Goal: Information Seeking & Learning: Learn about a topic

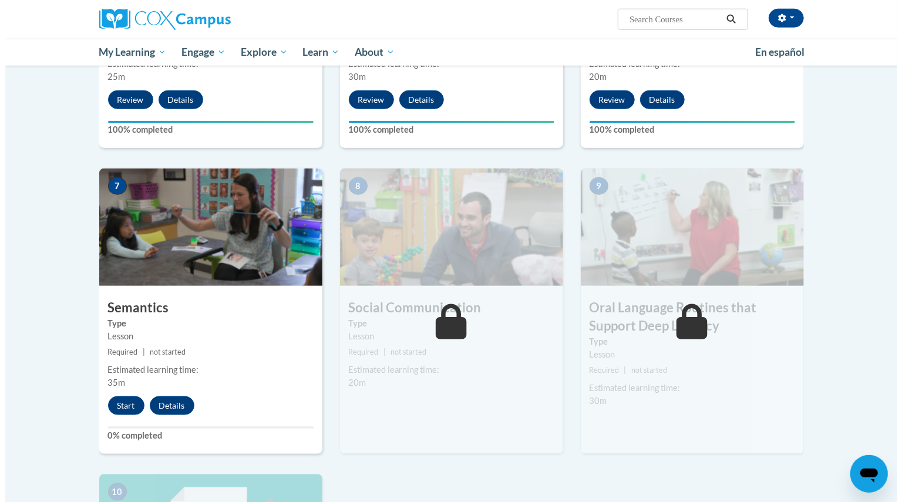
scroll to position [787, 0]
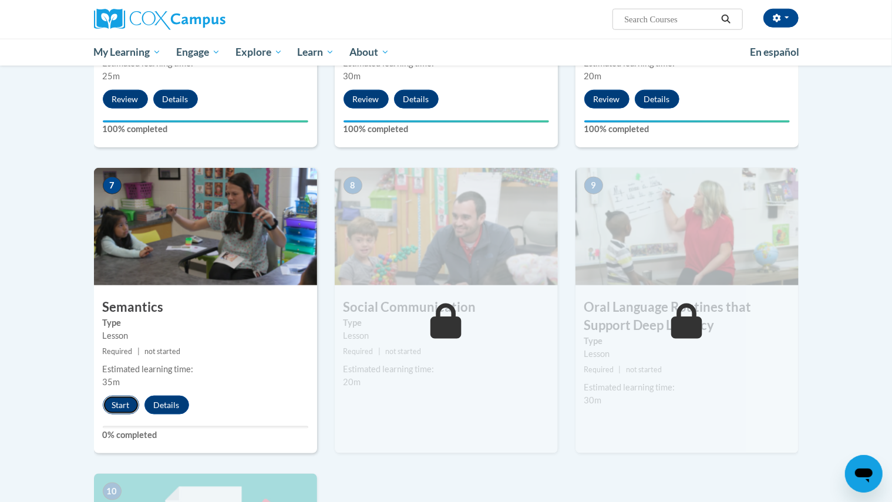
click at [122, 406] on button "Start" at bounding box center [121, 405] width 36 height 19
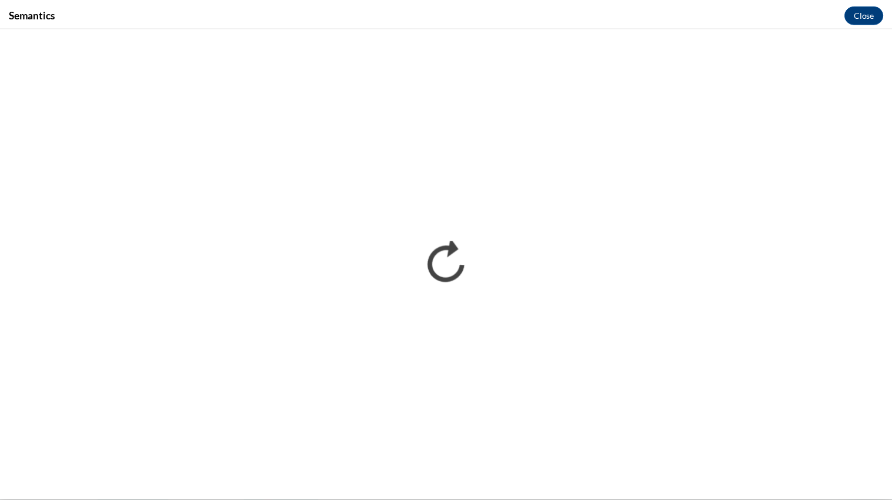
scroll to position [0, 0]
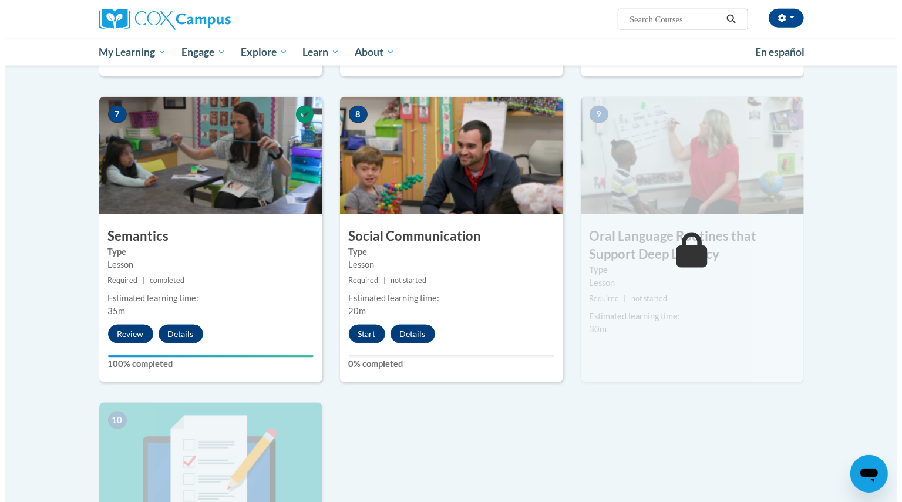
scroll to position [859, 0]
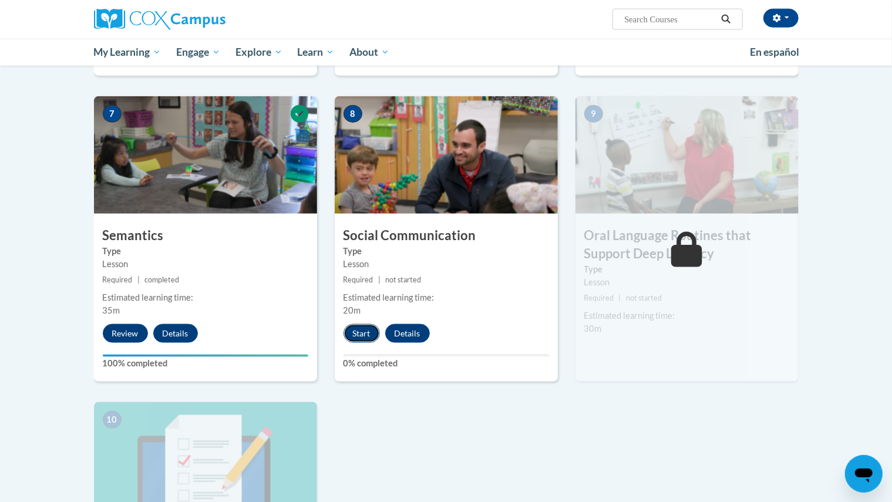
click at [363, 329] on button "Start" at bounding box center [362, 333] width 36 height 19
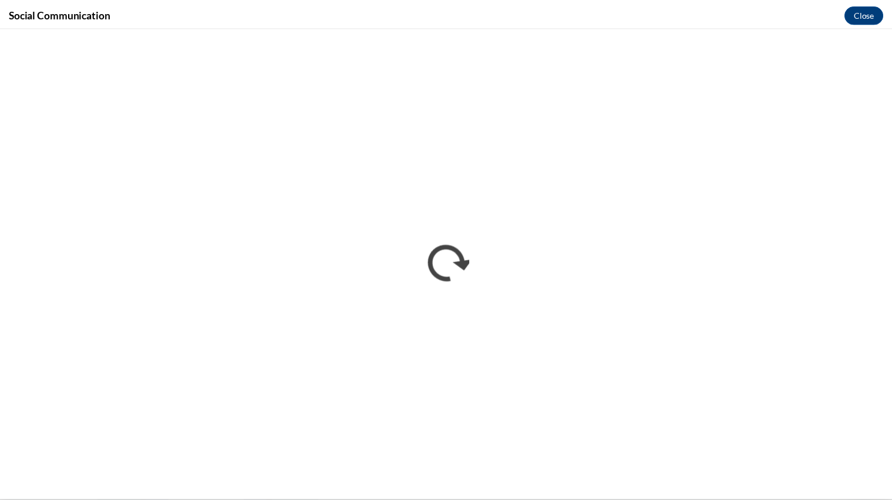
scroll to position [0, 0]
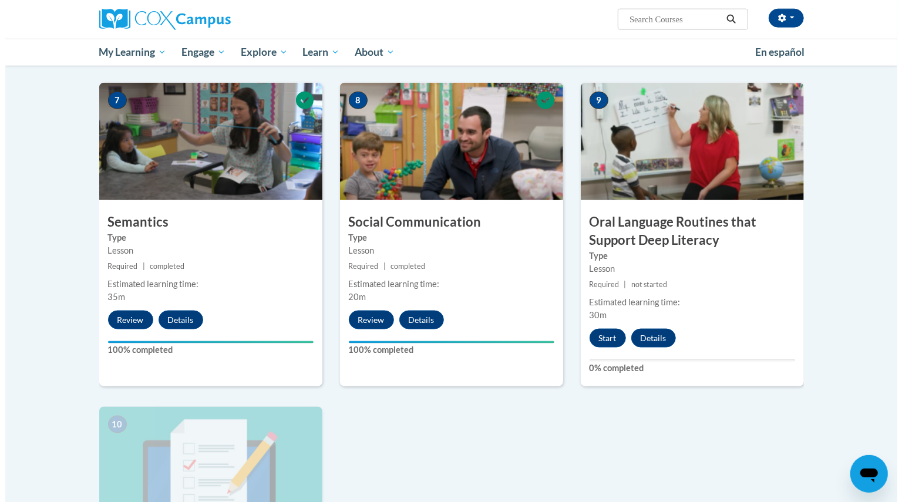
scroll to position [886, 0]
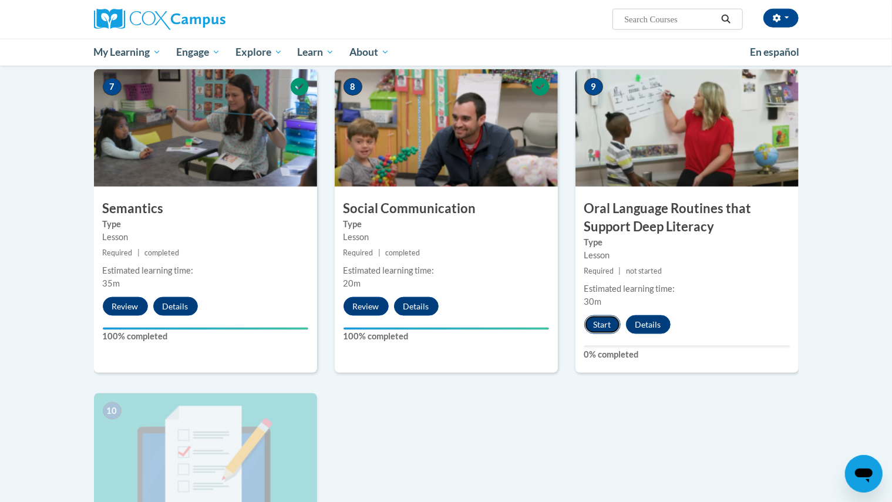
click at [608, 322] on button "Start" at bounding box center [602, 324] width 36 height 19
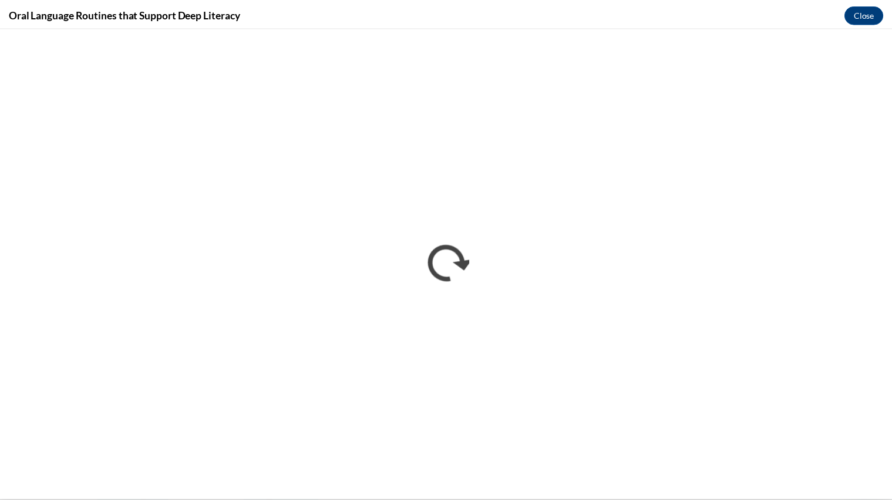
scroll to position [0, 0]
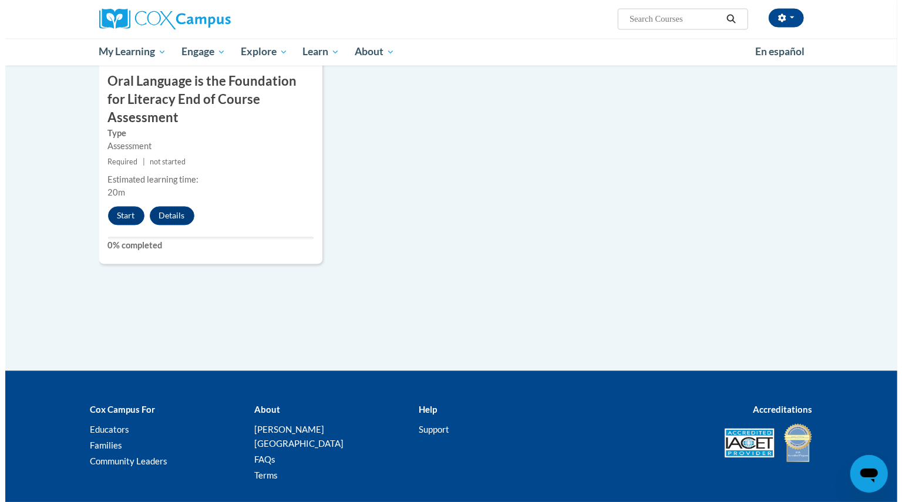
scroll to position [1340, 0]
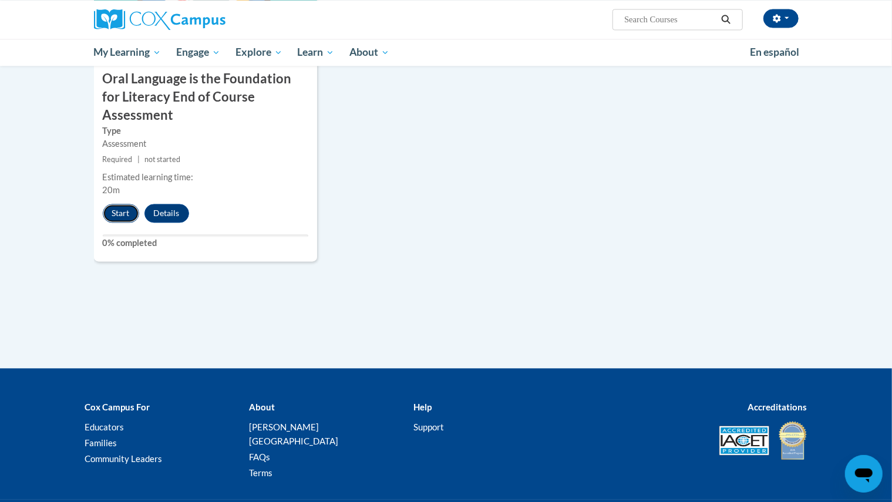
click at [126, 204] on button "Start" at bounding box center [121, 213] width 36 height 19
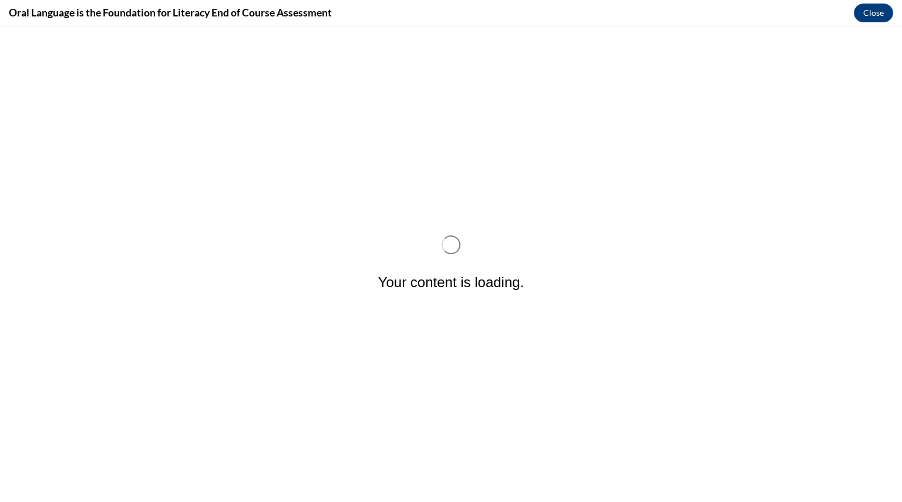
scroll to position [0, 0]
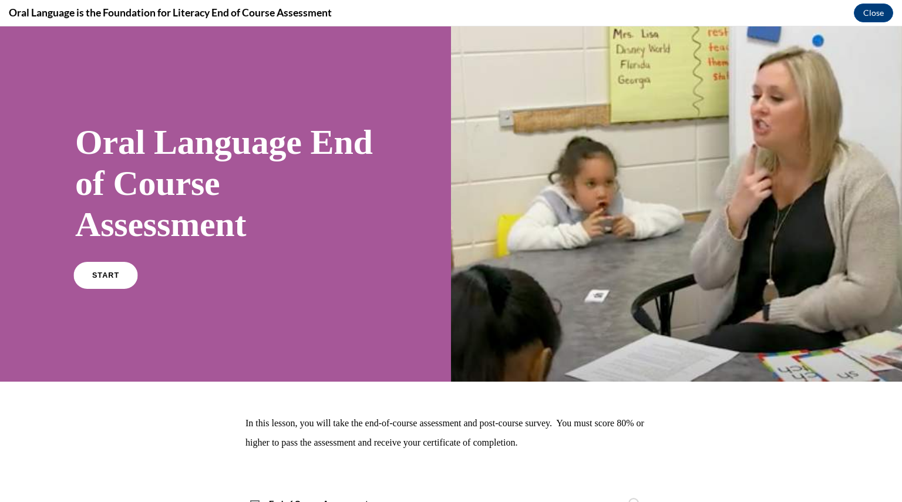
click at [91, 271] on link "START" at bounding box center [105, 275] width 64 height 27
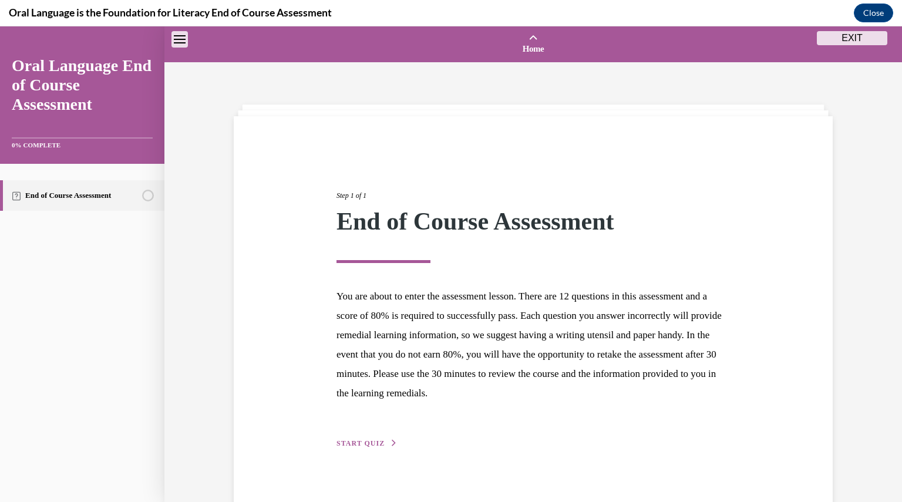
scroll to position [36, 0]
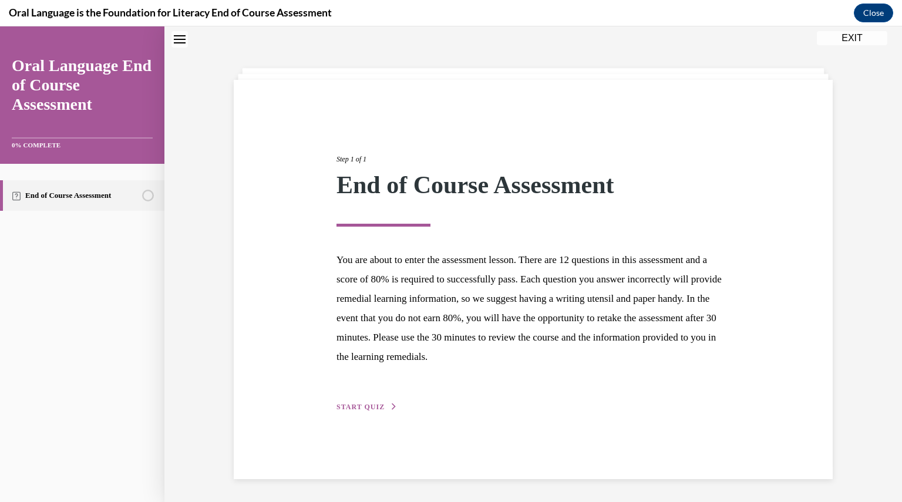
click at [372, 409] on span "START QUIZ" at bounding box center [361, 407] width 48 height 8
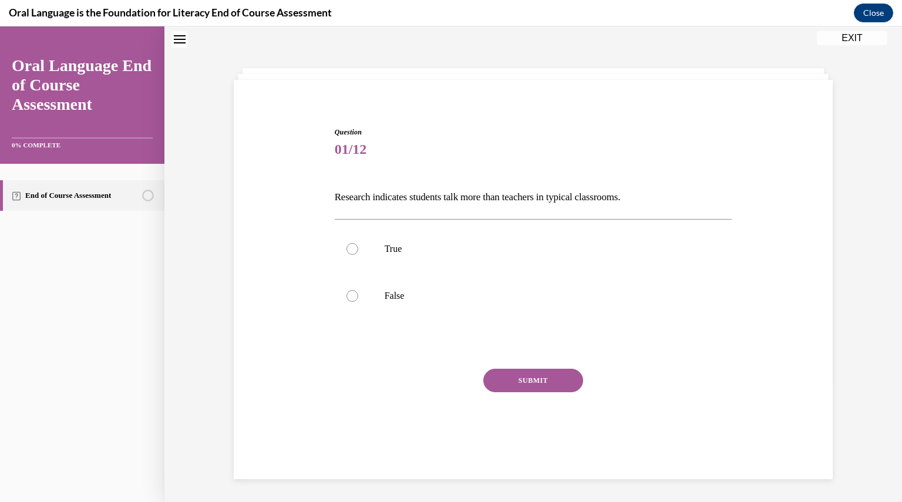
scroll to position [36, 0]
drag, startPoint x: 322, startPoint y: 197, endPoint x: 682, endPoint y: 181, distance: 360.9
click at [682, 181] on div "Question 01/12 Research indicates students talk more than teachers in typical c…" at bounding box center [533, 279] width 605 height 374
copy p "Research indicates students talk more than teachers in typical classrooms."
click at [378, 293] on label "False" at bounding box center [534, 296] width 398 height 47
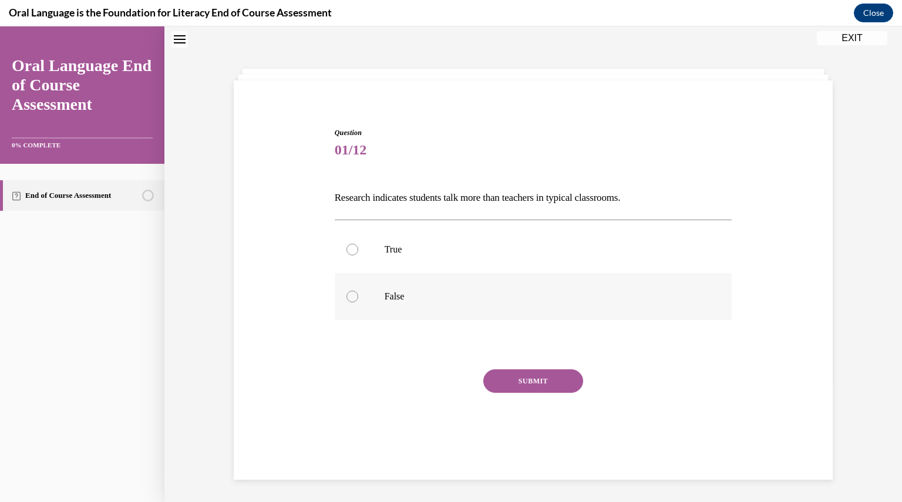
click at [358, 293] on input "False" at bounding box center [353, 297] width 12 height 12
radio input "true"
click at [507, 375] on button "SUBMIT" at bounding box center [533, 380] width 100 height 23
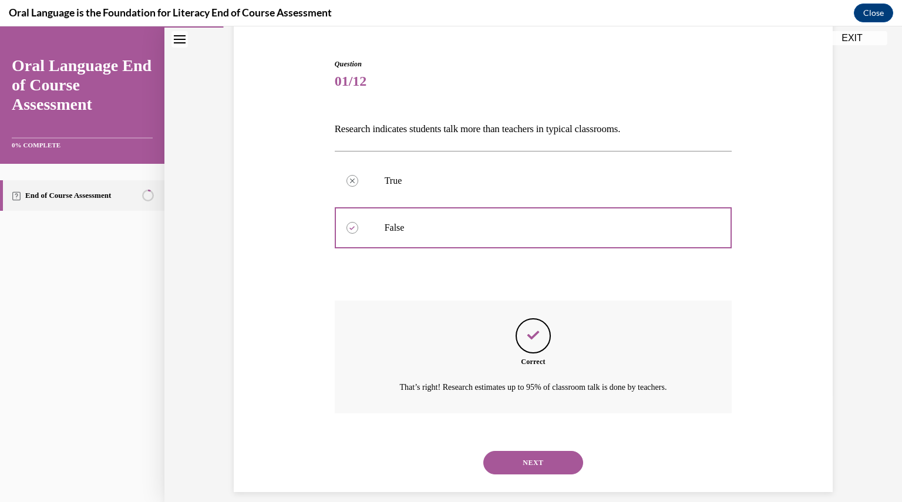
scroll to position [117, 0]
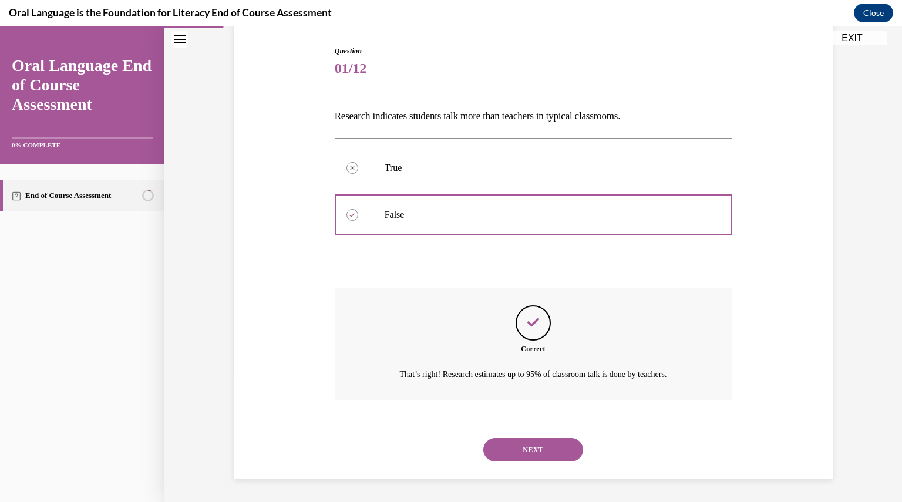
click at [536, 446] on button "NEXT" at bounding box center [533, 449] width 100 height 23
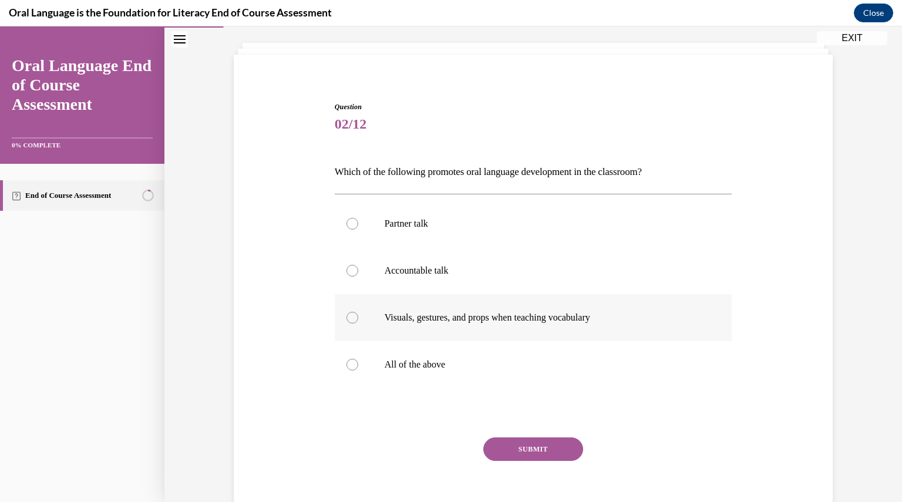
scroll to position [63, 0]
click at [493, 355] on label "All of the above" at bounding box center [534, 363] width 398 height 47
click at [358, 358] on input "All of the above" at bounding box center [353, 364] width 12 height 12
radio input "true"
click at [530, 449] on button "SUBMIT" at bounding box center [533, 447] width 100 height 23
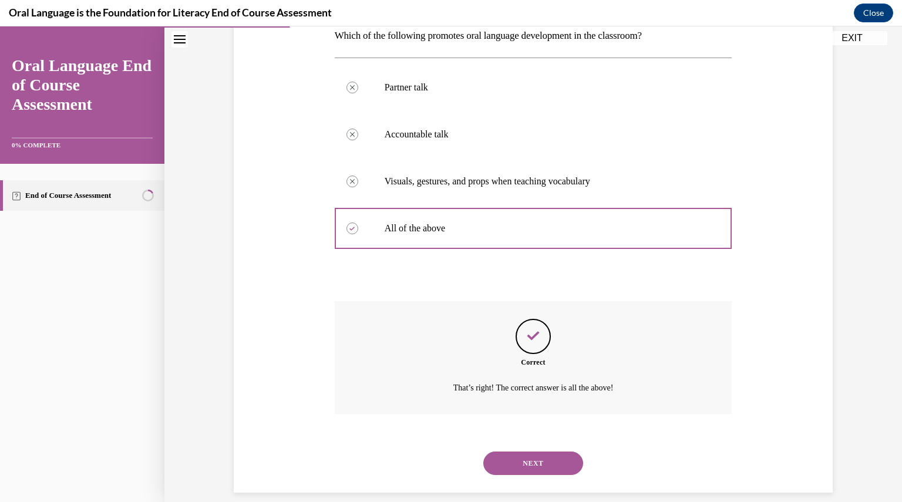
scroll to position [211, 0]
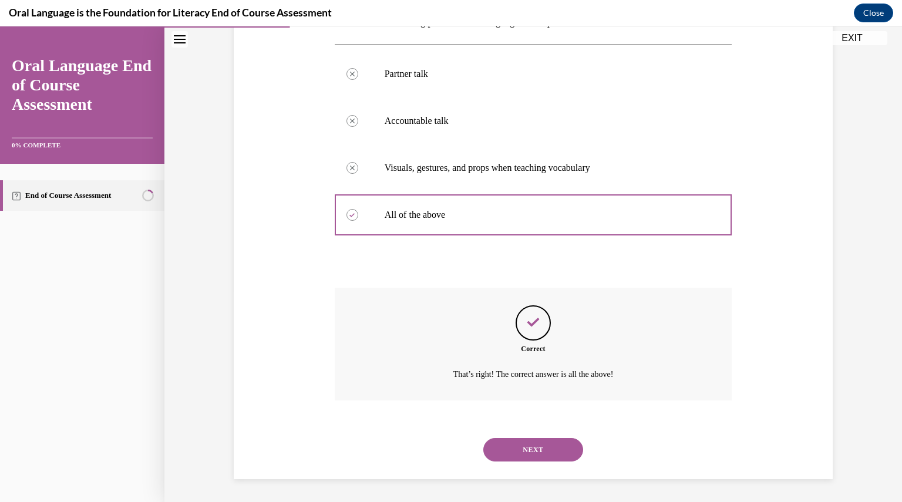
click at [532, 450] on button "NEXT" at bounding box center [533, 449] width 100 height 23
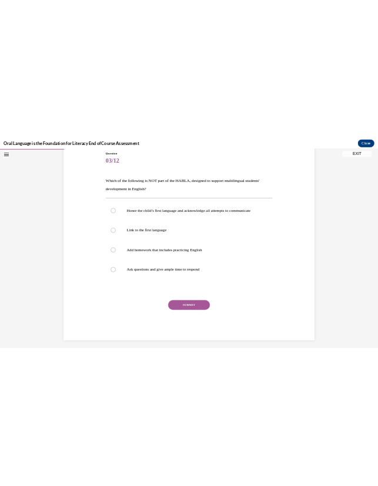
scroll to position [88, 0]
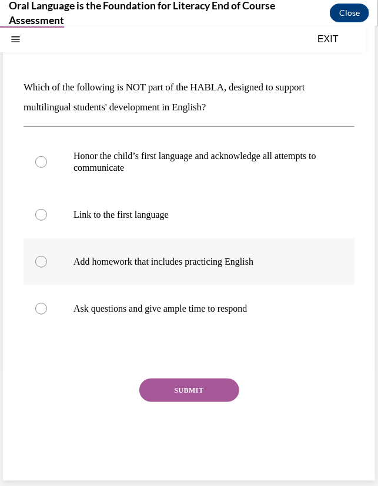
click at [203, 247] on label "Add homework that includes practicing English" at bounding box center [188, 261] width 331 height 47
click at [47, 255] on input "Add homework that includes practicing English" at bounding box center [41, 261] width 12 height 12
radio input "true"
click at [201, 391] on button "SUBMIT" at bounding box center [189, 389] width 100 height 23
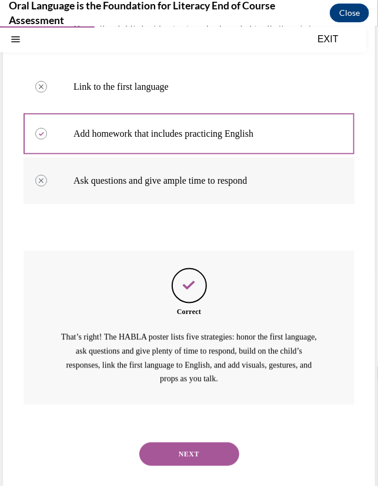
scroll to position [224, 0]
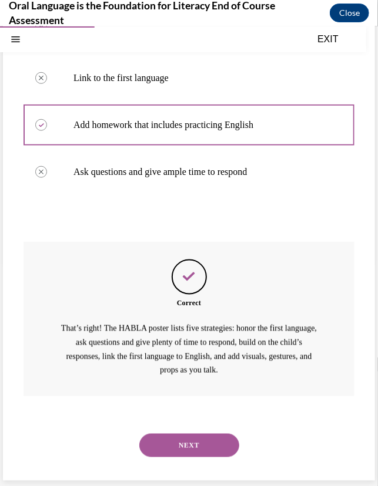
click at [164, 450] on button "NEXT" at bounding box center [189, 444] width 100 height 23
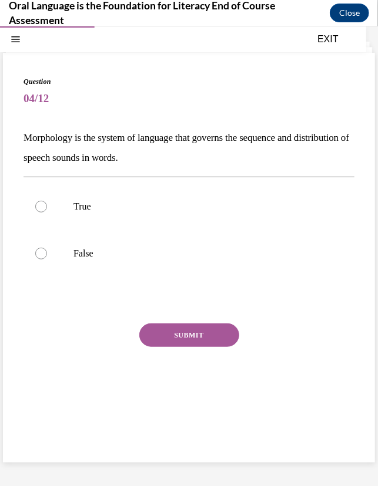
scroll to position [36, 0]
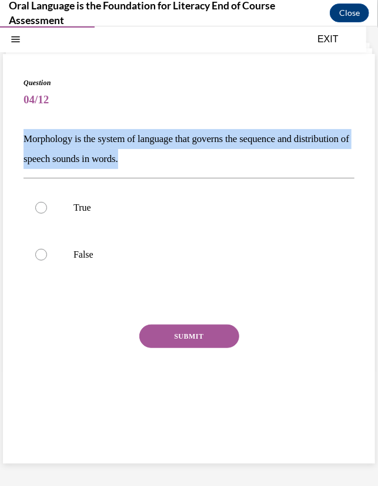
drag, startPoint x: 219, startPoint y: 161, endPoint x: 17, endPoint y: 137, distance: 203.4
click at [17, 137] on div "Question 04/12 Morphology is the system of language that governs the sequence a…" at bounding box center [189, 258] width 372 height 410
copy p "Morphology is the system of language that governs the sequence and distribution…"
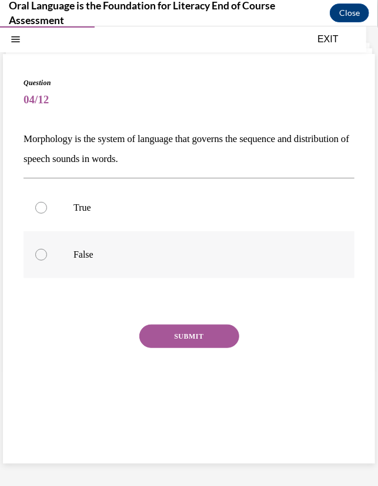
click at [60, 258] on label "False" at bounding box center [188, 254] width 331 height 47
click at [47, 258] on input "False" at bounding box center [41, 254] width 12 height 12
radio input "true"
click at [184, 344] on button "SUBMIT" at bounding box center [189, 335] width 100 height 23
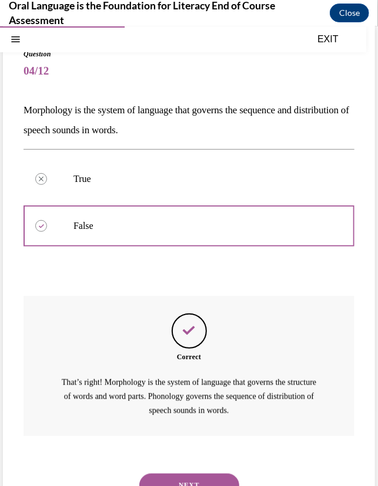
scroll to position [105, 0]
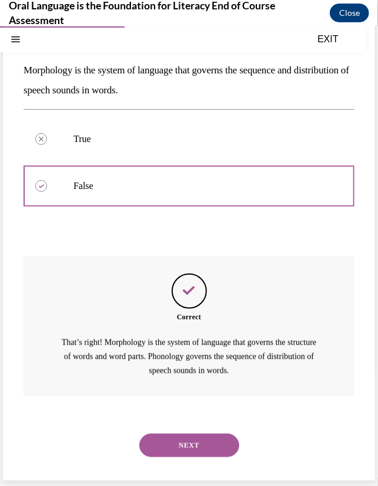
click at [191, 457] on div "NEXT" at bounding box center [188, 445] width 331 height 47
click at [194, 448] on button "NEXT" at bounding box center [189, 444] width 100 height 23
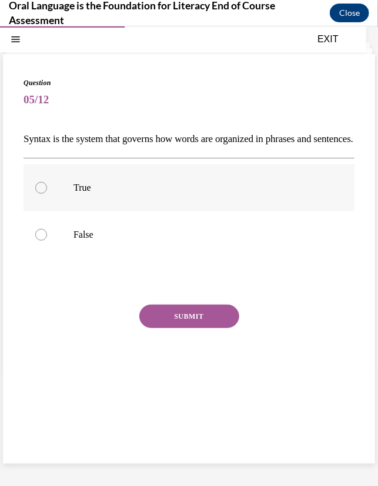
click at [81, 193] on p "True" at bounding box center [198, 187] width 251 height 12
click at [47, 193] on input "True" at bounding box center [41, 187] width 12 height 12
radio input "true"
click at [192, 328] on button "SUBMIT" at bounding box center [189, 315] width 100 height 23
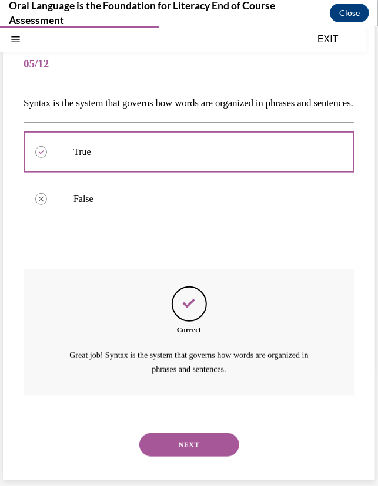
scroll to position [90, 0]
click at [194, 445] on button "NEXT" at bounding box center [189, 444] width 100 height 23
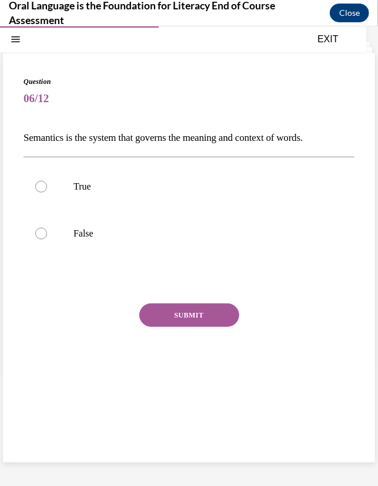
scroll to position [36, 0]
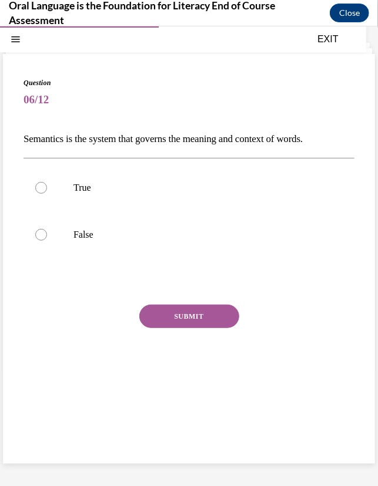
drag, startPoint x: 22, startPoint y: 136, endPoint x: 347, endPoint y: 139, distance: 324.2
click at [347, 139] on div "Question 06/12 Semantics is the system that governs the meaning and context of …" at bounding box center [189, 258] width 372 height 410
copy p "Semantics is the system that governs the meaning and context of words."
click at [86, 183] on p "True" at bounding box center [198, 187] width 251 height 12
click at [47, 183] on input "True" at bounding box center [41, 187] width 12 height 12
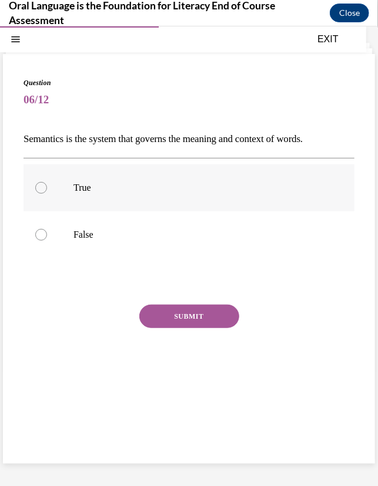
radio input "true"
click at [164, 314] on button "SUBMIT" at bounding box center [189, 315] width 100 height 23
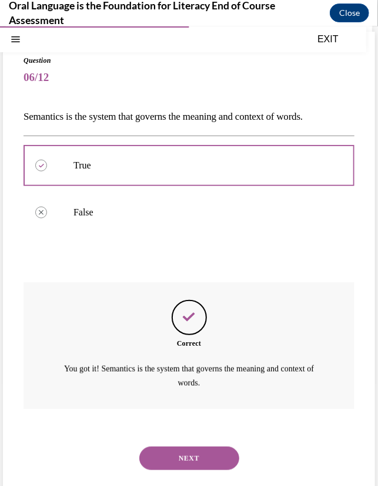
scroll to position [70, 0]
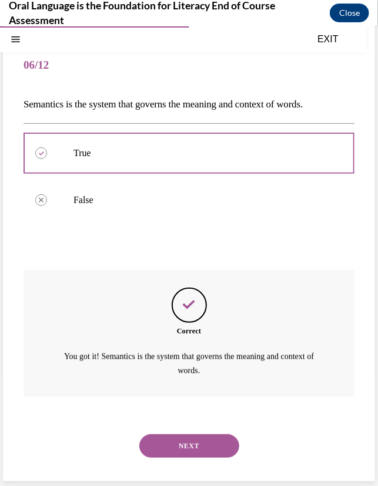
click at [194, 430] on div "NEXT" at bounding box center [188, 445] width 331 height 47
click at [194, 436] on button "NEXT" at bounding box center [189, 445] width 100 height 23
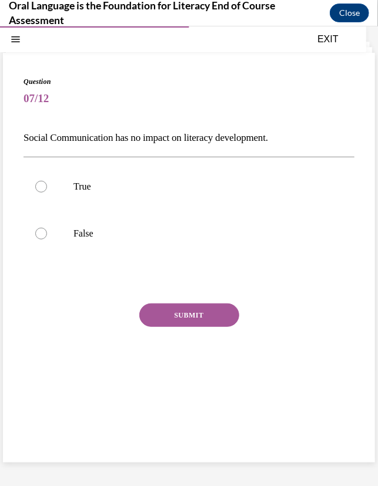
scroll to position [36, 0]
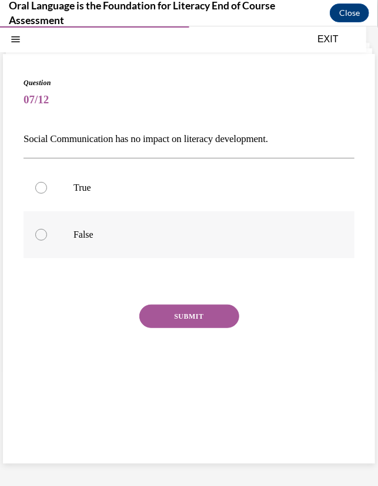
click at [93, 231] on p "False" at bounding box center [198, 234] width 251 height 12
click at [47, 231] on input "False" at bounding box center [41, 234] width 12 height 12
radio input "true"
click at [193, 324] on button "SUBMIT" at bounding box center [189, 315] width 100 height 23
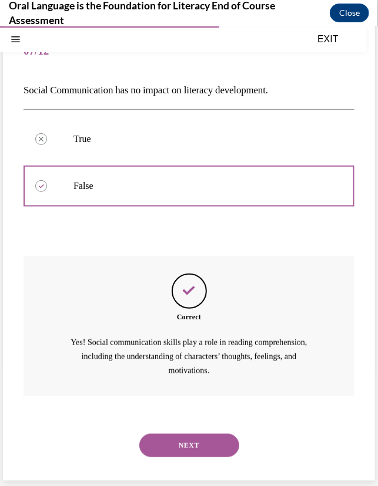
scroll to position [85, 0]
click at [179, 443] on button "NEXT" at bounding box center [189, 444] width 100 height 23
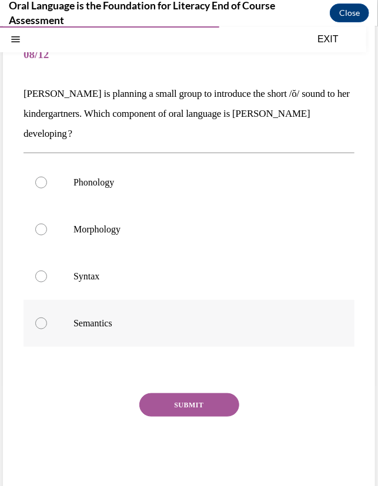
scroll to position [58, 0]
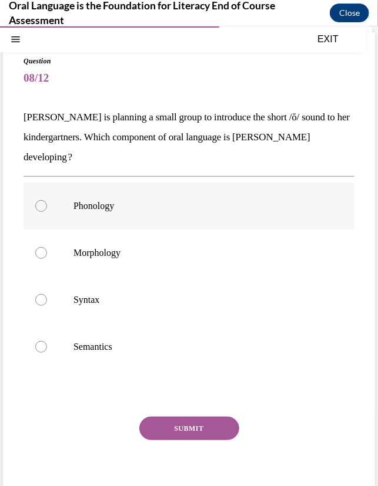
click at [160, 205] on p "Phonology" at bounding box center [198, 206] width 251 height 12
click at [47, 205] on input "Phonology" at bounding box center [41, 206] width 12 height 12
radio input "true"
click at [179, 420] on button "SUBMIT" at bounding box center [189, 427] width 100 height 23
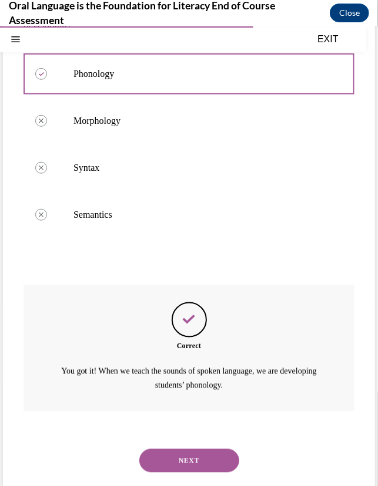
scroll to position [204, 0]
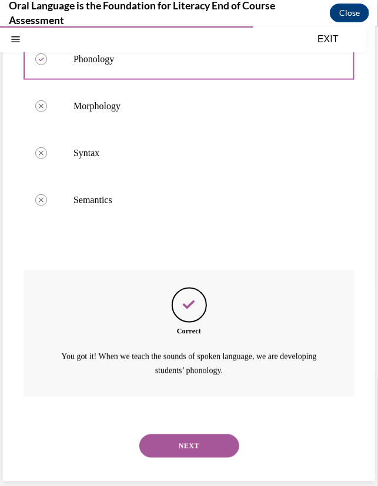
click at [190, 448] on button "NEXT" at bounding box center [189, 445] width 100 height 23
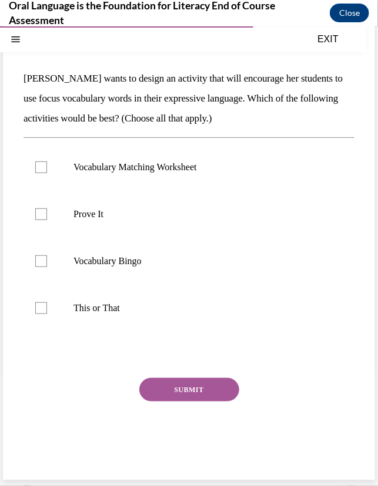
scroll to position [81, 0]
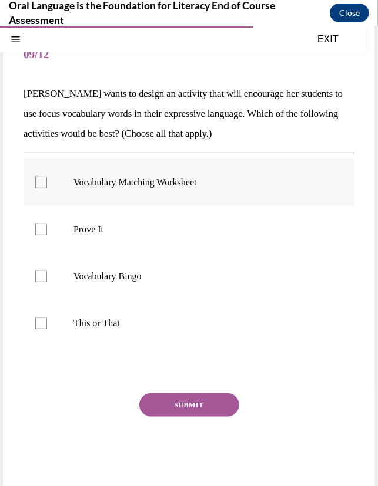
click at [132, 186] on p "Vocabulary Matching Worksheet" at bounding box center [198, 182] width 251 height 12
click at [47, 186] on input "Vocabulary Matching Worksheet" at bounding box center [41, 182] width 12 height 12
checkbox input "true"
click at [126, 234] on p "Prove It" at bounding box center [198, 229] width 251 height 12
click at [47, 234] on input "Prove It" at bounding box center [41, 229] width 12 height 12
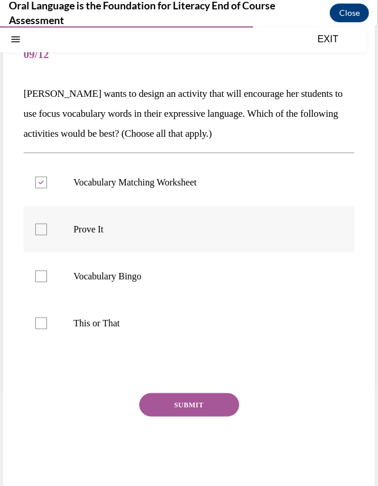
checkbox input "true"
click at [128, 278] on p "Vocabulary Bingo" at bounding box center [198, 276] width 251 height 12
click at [47, 278] on input "Vocabulary Bingo" at bounding box center [41, 276] width 12 height 12
checkbox input "true"
click at [124, 318] on p "This or That" at bounding box center [198, 323] width 251 height 12
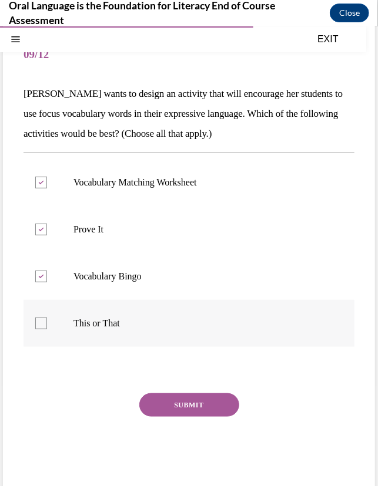
click at [47, 318] on input "This or That" at bounding box center [41, 323] width 12 height 12
checkbox input "true"
click at [186, 405] on button "SUBMIT" at bounding box center [189, 404] width 100 height 23
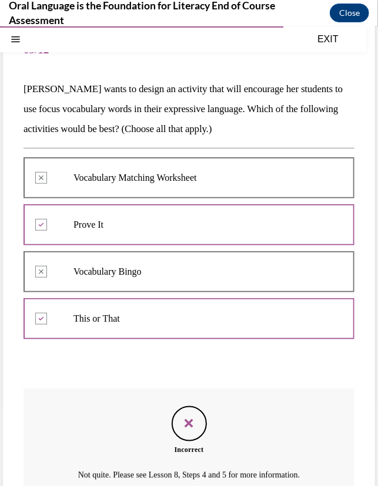
scroll to position [84, 0]
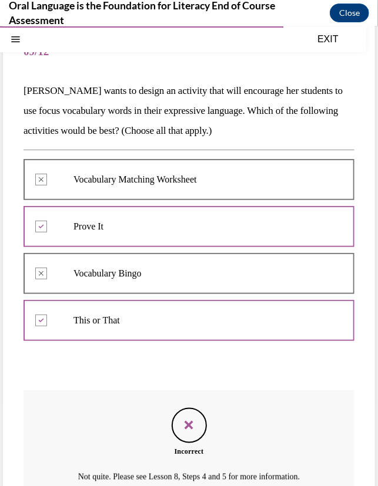
click at [168, 182] on p "Vocabulary Matching Worksheet" at bounding box center [198, 179] width 251 height 12
click at [56, 184] on div at bounding box center [188, 179] width 331 height 41
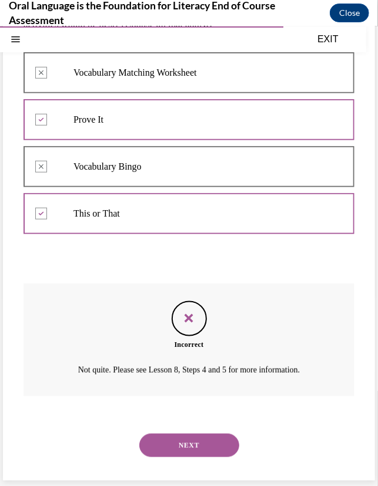
click at [193, 443] on button "NEXT" at bounding box center [189, 444] width 100 height 23
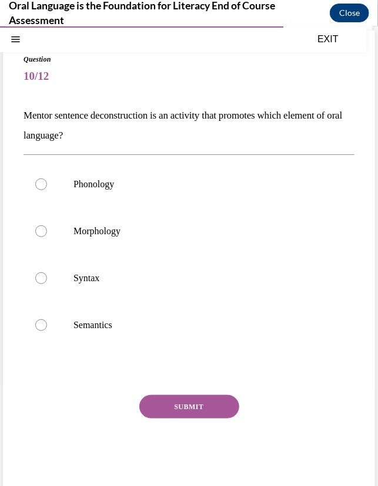
scroll to position [36, 0]
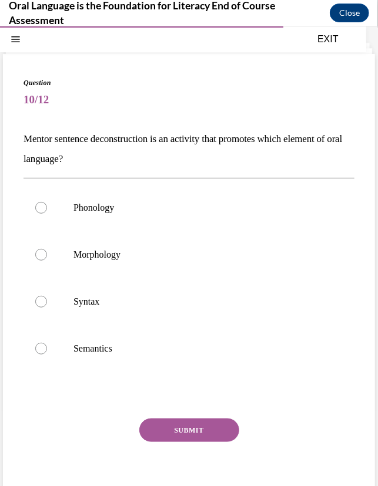
drag, startPoint x: 150, startPoint y: 158, endPoint x: 19, endPoint y: 143, distance: 132.4
click at [19, 143] on div "Question 10/12 Mentor sentence deconstruction is an activity that promotes whic…" at bounding box center [189, 286] width 372 height 467
copy p "Mentor sentence deconstruction is an activity that promotes which element of or…"
click at [86, 291] on label "Syntax" at bounding box center [188, 301] width 331 height 47
click at [47, 295] on input "Syntax" at bounding box center [41, 301] width 12 height 12
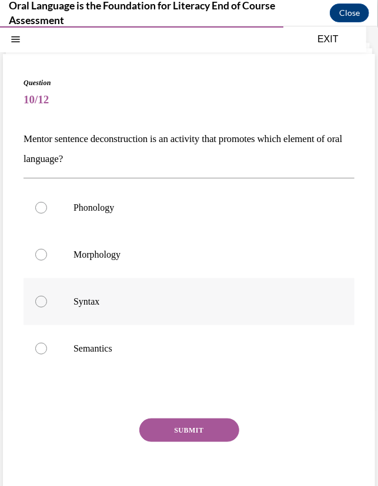
radio input "true"
click at [180, 428] on button "SUBMIT" at bounding box center [189, 429] width 100 height 23
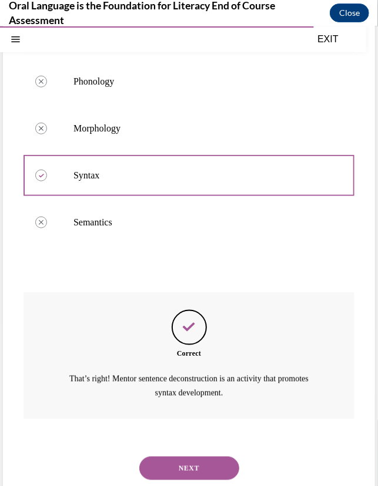
scroll to position [184, 0]
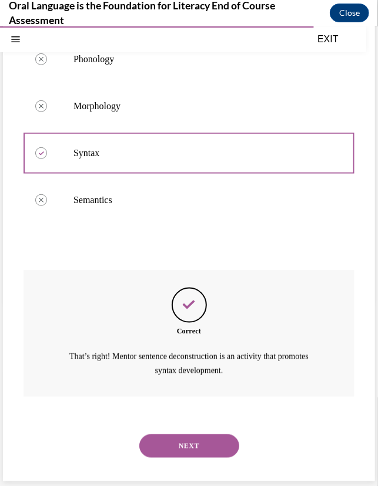
click at [201, 446] on button "NEXT" at bounding box center [189, 445] width 100 height 23
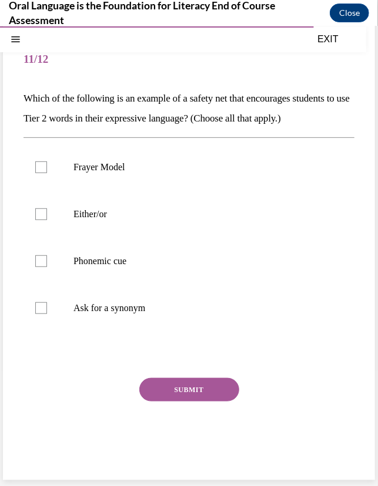
drag, startPoint x: 136, startPoint y: 134, endPoint x: 22, endPoint y: 100, distance: 119.5
click at [22, 100] on div "Question 11/12 Which of the following is an example of a safety net that encour…" at bounding box center [189, 246] width 372 height 467
copy p "Which of the following is an example of a safety net that encourages students t…"
click at [116, 174] on label "Frayer Model" at bounding box center [188, 166] width 331 height 47
click at [47, 173] on input "Frayer Model" at bounding box center [41, 167] width 12 height 12
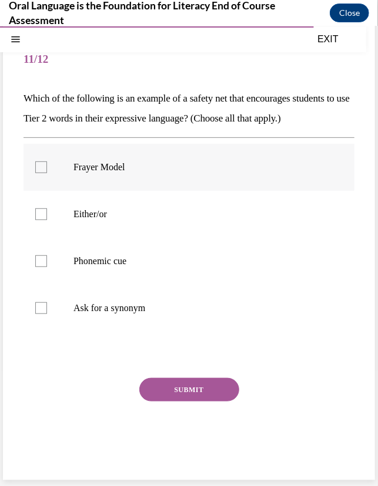
checkbox input "true"
click at [102, 315] on label "Ask for a synonym" at bounding box center [188, 307] width 331 height 47
click at [47, 314] on input "Ask for a synonym" at bounding box center [41, 308] width 12 height 12
checkbox input "true"
click at [56, 230] on label "Either/or" at bounding box center [188, 213] width 331 height 47
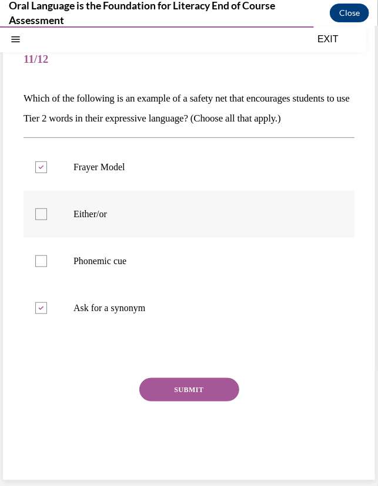
click at [47, 220] on input "Either/or" at bounding box center [41, 214] width 12 height 12
checkbox input "true"
click at [92, 267] on p "Phonemic cue" at bounding box center [198, 261] width 251 height 12
click at [47, 267] on input "Phonemic cue" at bounding box center [41, 261] width 12 height 12
click at [135, 251] on label "Phonemic cue" at bounding box center [188, 260] width 331 height 47
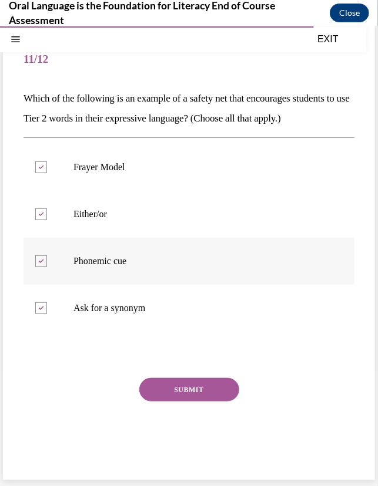
click at [47, 255] on input "Phonemic cue" at bounding box center [41, 261] width 12 height 12
checkbox input "false"
click at [198, 401] on button "SUBMIT" at bounding box center [189, 389] width 100 height 23
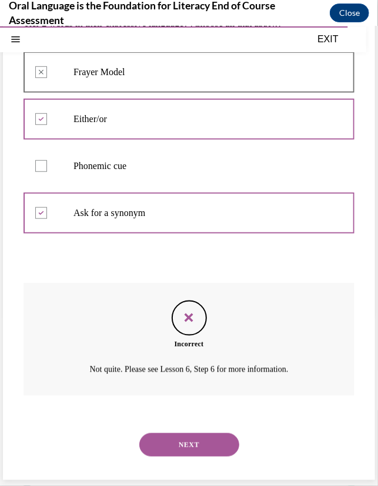
scroll to position [178, 0]
click at [182, 456] on button "NEXT" at bounding box center [189, 444] width 100 height 23
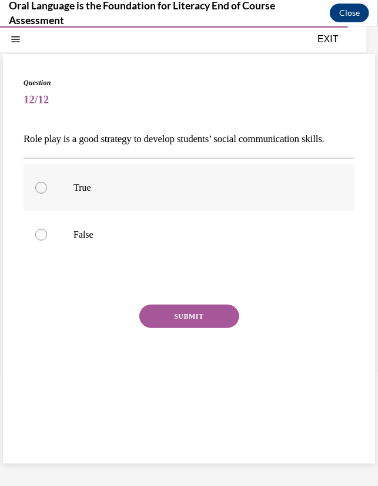
click at [96, 193] on p "True" at bounding box center [198, 187] width 251 height 12
click at [47, 193] on input "True" at bounding box center [41, 187] width 12 height 12
radio input "true"
click at [180, 328] on button "SUBMIT" at bounding box center [189, 315] width 100 height 23
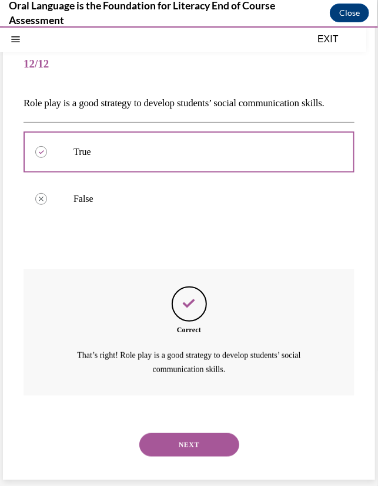
scroll to position [90, 0]
click at [183, 440] on button "NEXT" at bounding box center [189, 444] width 100 height 23
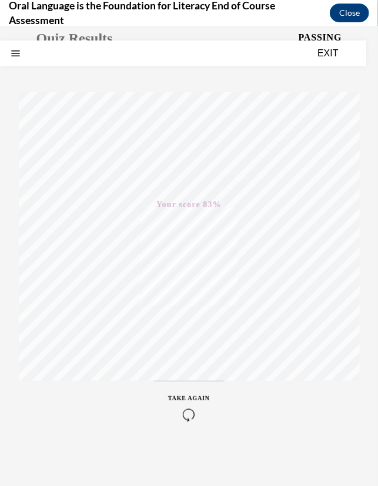
scroll to position [0, 0]
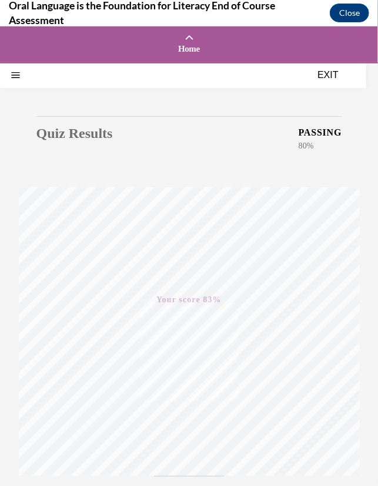
click at [335, 73] on button "EXIT" at bounding box center [327, 75] width 70 height 14
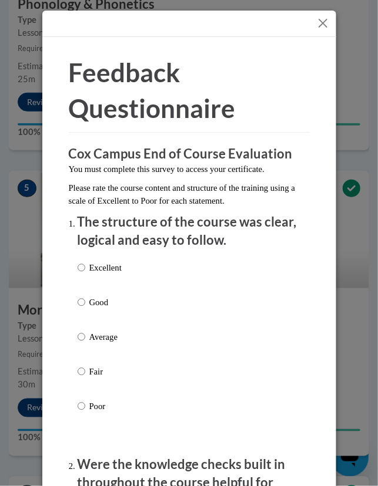
click at [315, 29] on button "Close" at bounding box center [322, 23] width 15 height 15
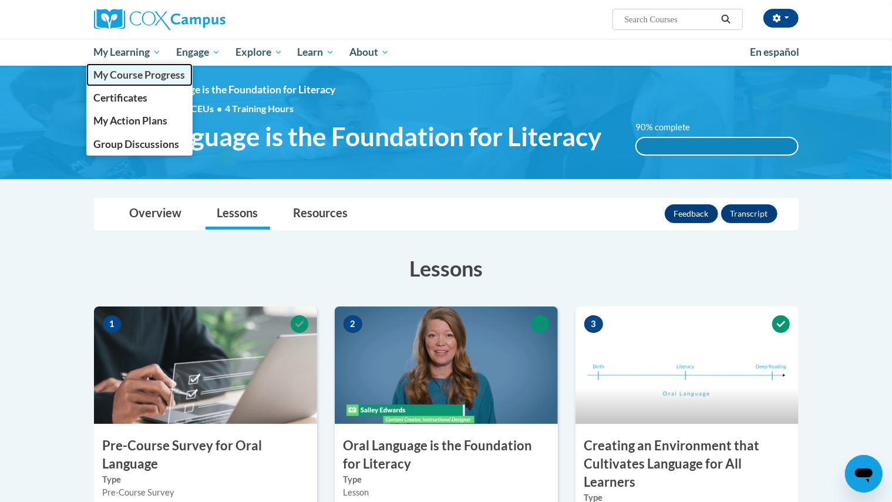
click at [132, 73] on span "My Course Progress" at bounding box center [139, 75] width 92 height 12
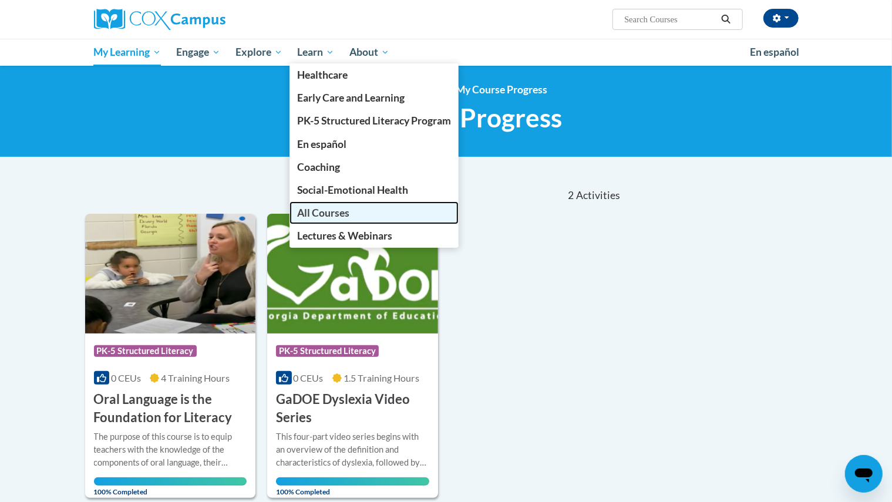
click at [348, 204] on link "All Courses" at bounding box center [374, 212] width 169 height 23
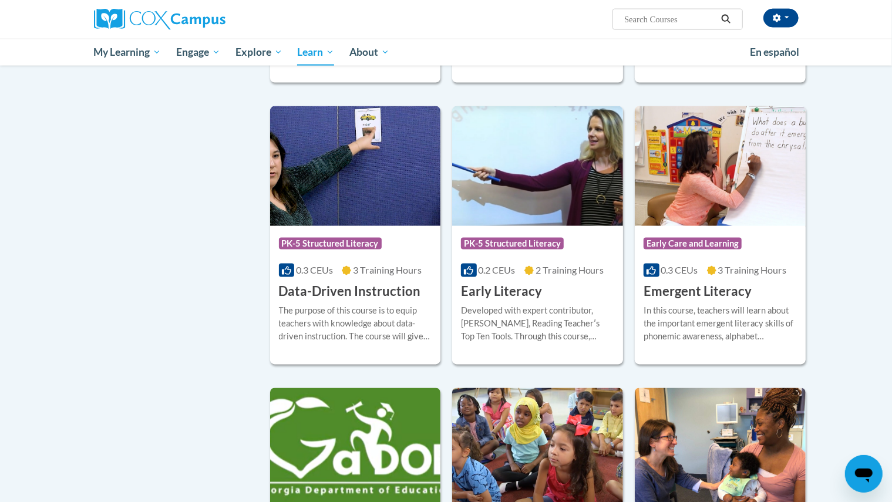
scroll to position [1091, 0]
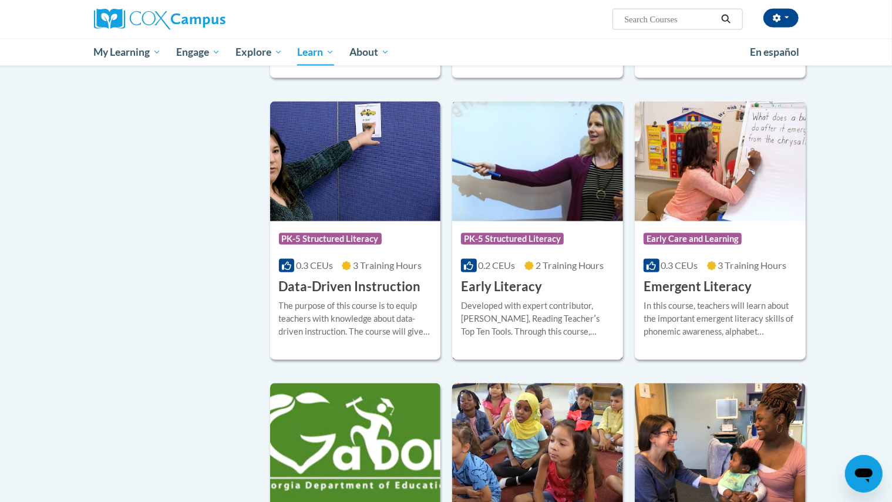
click at [490, 339] on div "Developed with expert contributor, [PERSON_NAME], Reading Teacherʹs Top Ten Too…" at bounding box center [537, 319] width 153 height 39
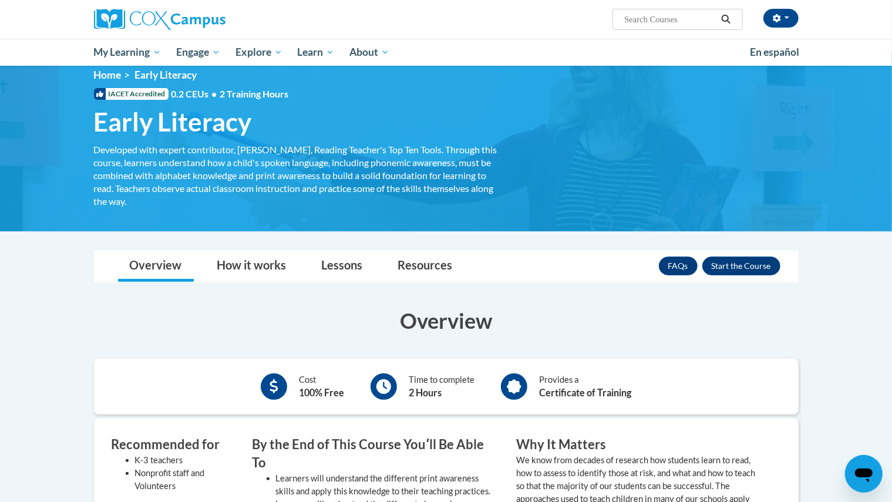
scroll to position [15, 0]
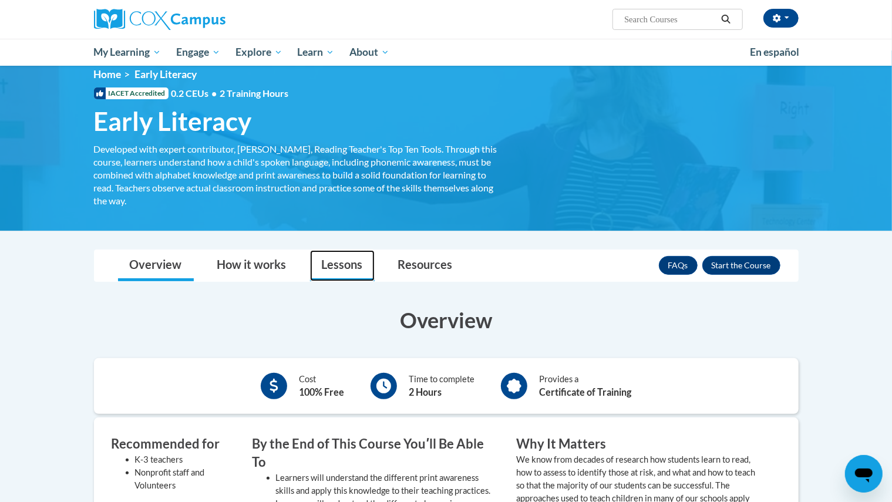
click at [349, 260] on link "Lessons" at bounding box center [342, 265] width 65 height 31
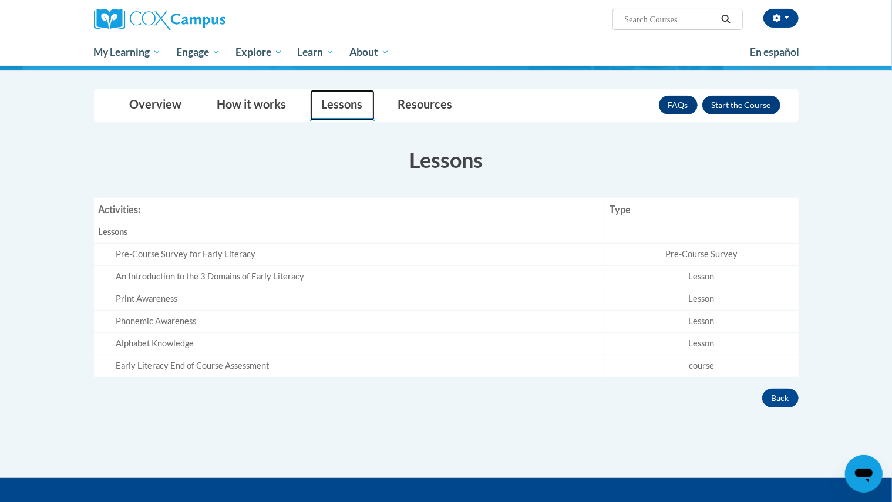
scroll to position [177, 0]
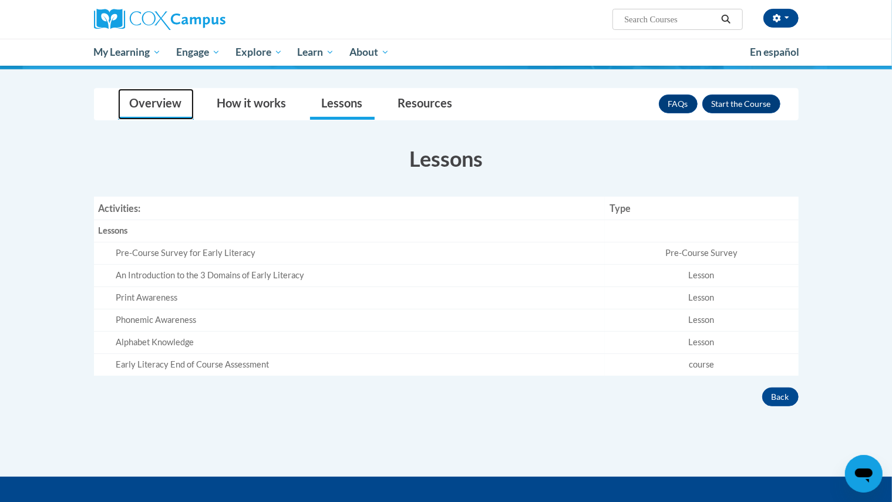
click at [172, 105] on link "Overview" at bounding box center [156, 104] width 76 height 31
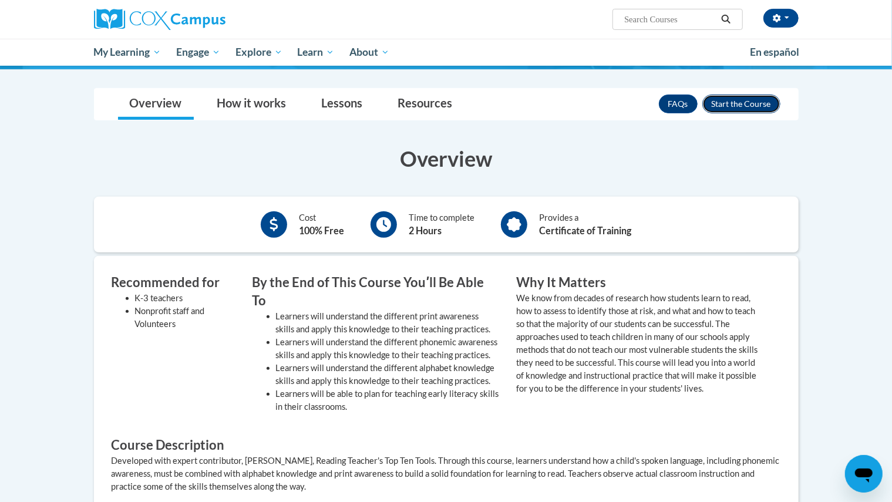
click at [717, 100] on button "Enroll" at bounding box center [741, 104] width 78 height 19
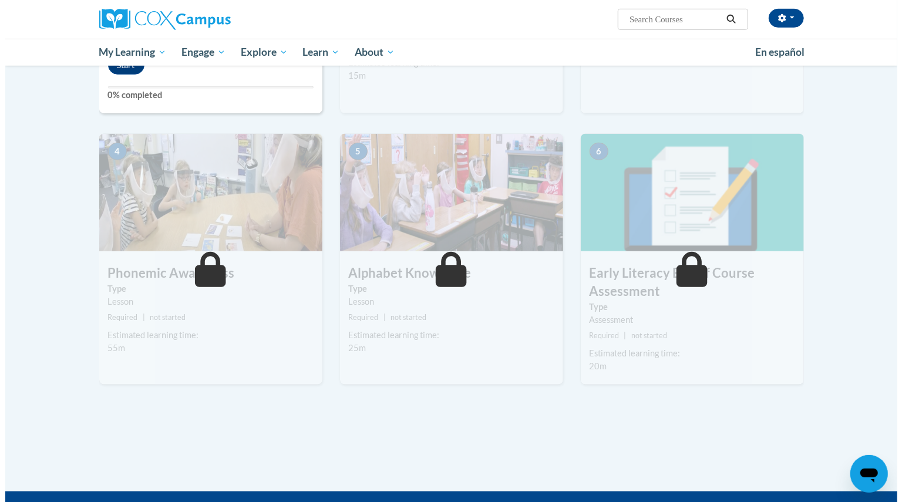
scroll to position [211, 0]
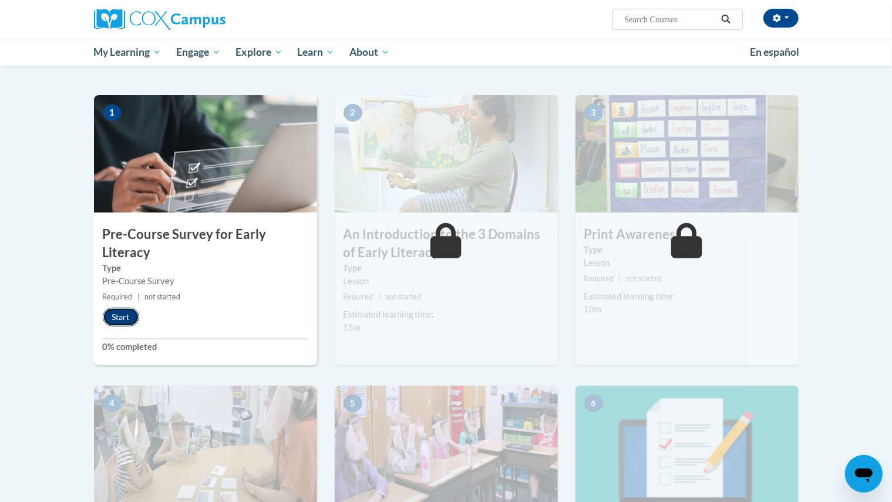
click at [130, 321] on button "Start" at bounding box center [121, 317] width 36 height 19
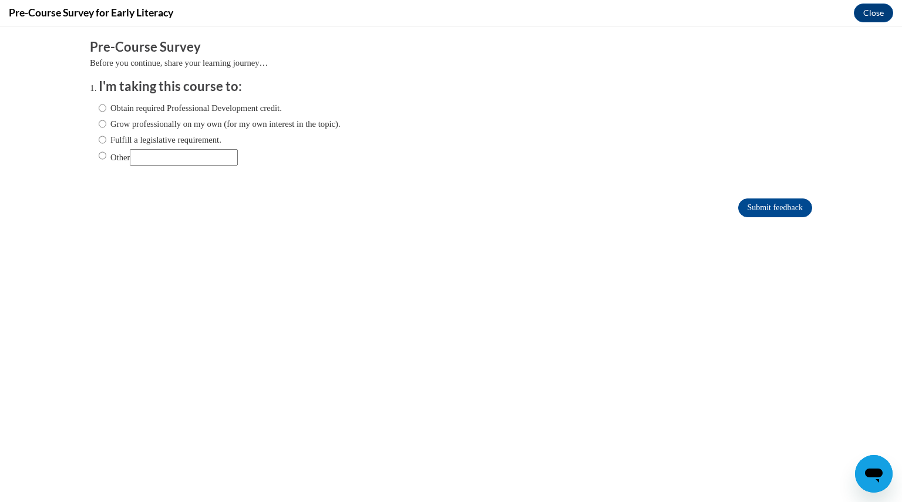
scroll to position [0, 0]
click at [174, 112] on label "Obtain required Professional Development credit." at bounding box center [190, 108] width 183 height 13
click at [106, 112] on input "Obtain required Professional Development credit." at bounding box center [103, 108] width 8 height 13
radio input "true"
click at [754, 202] on input "Submit feedback" at bounding box center [775, 208] width 74 height 19
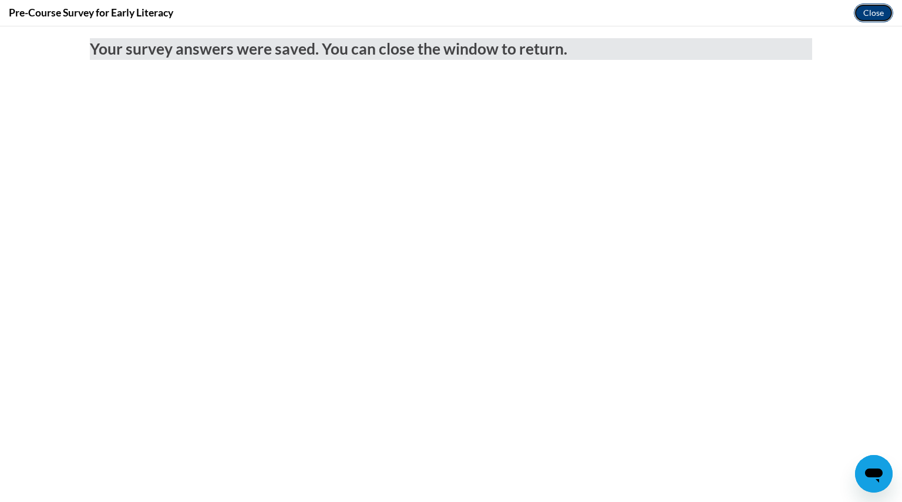
click at [878, 12] on button "Close" at bounding box center [873, 13] width 39 height 19
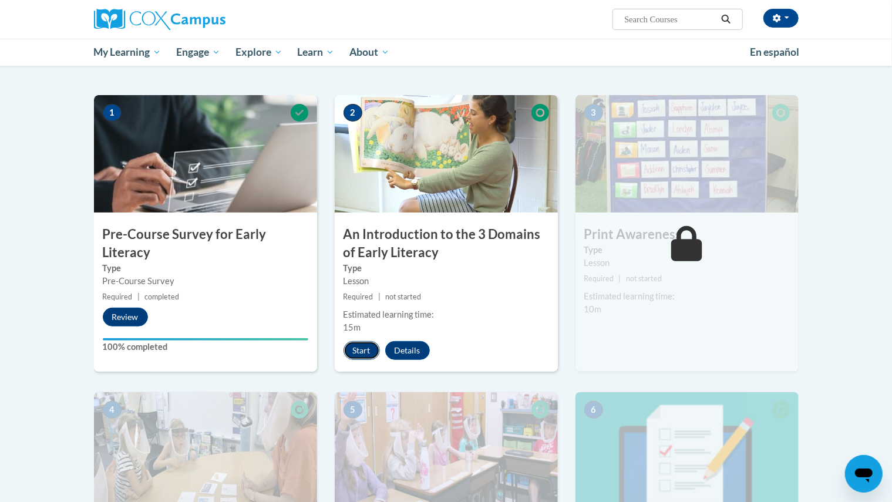
click at [371, 348] on button "Start" at bounding box center [362, 350] width 36 height 19
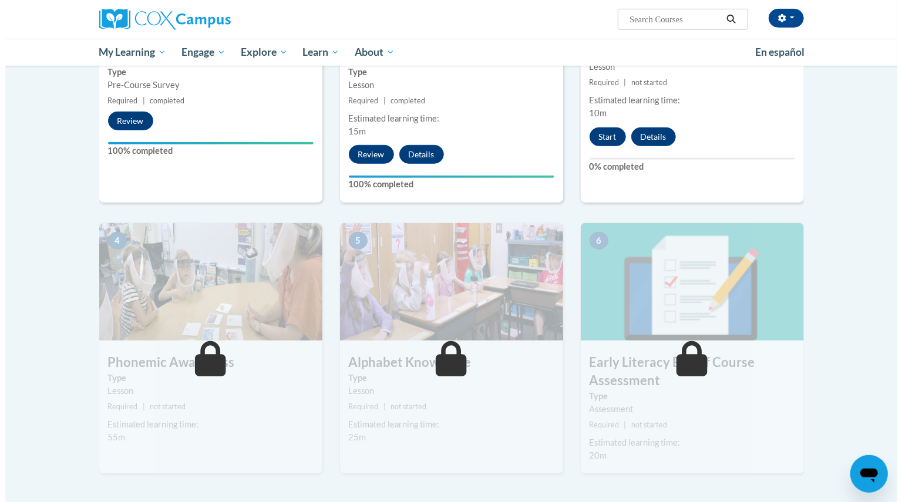
scroll to position [405, 0]
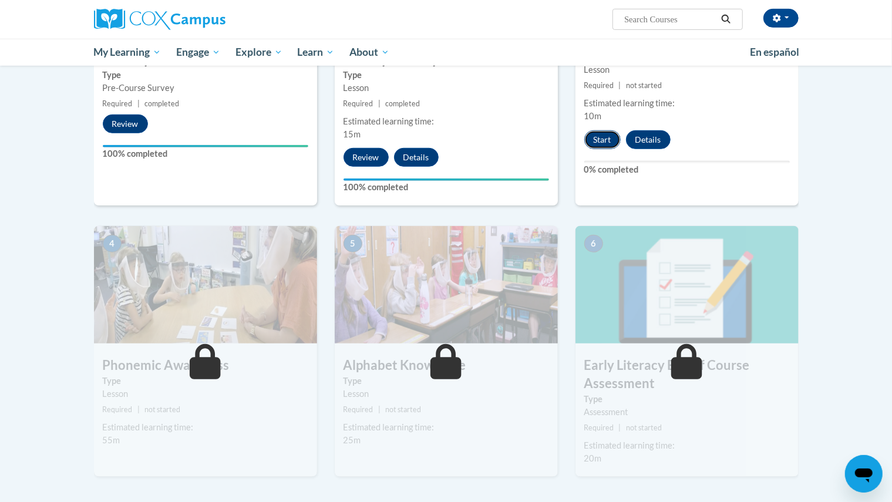
click at [601, 140] on button "Start" at bounding box center [602, 139] width 36 height 19
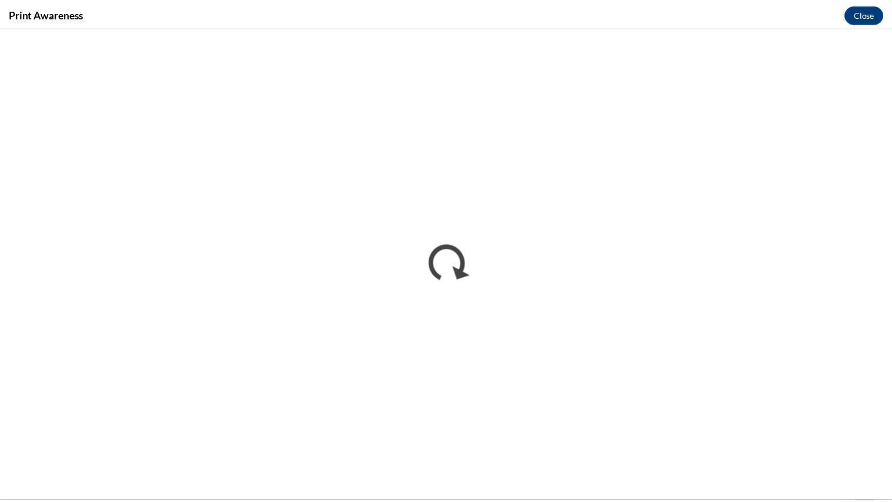
scroll to position [0, 0]
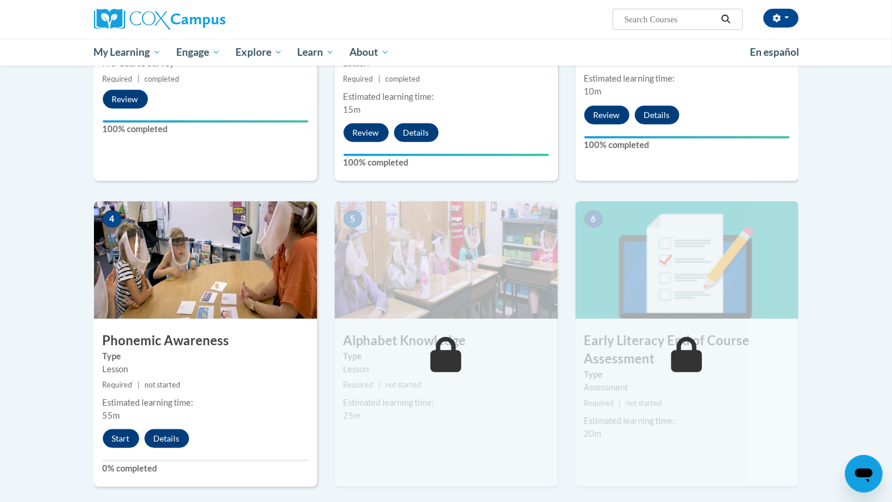
scroll to position [429, 0]
click at [671, 343] on icon at bounding box center [686, 355] width 31 height 35
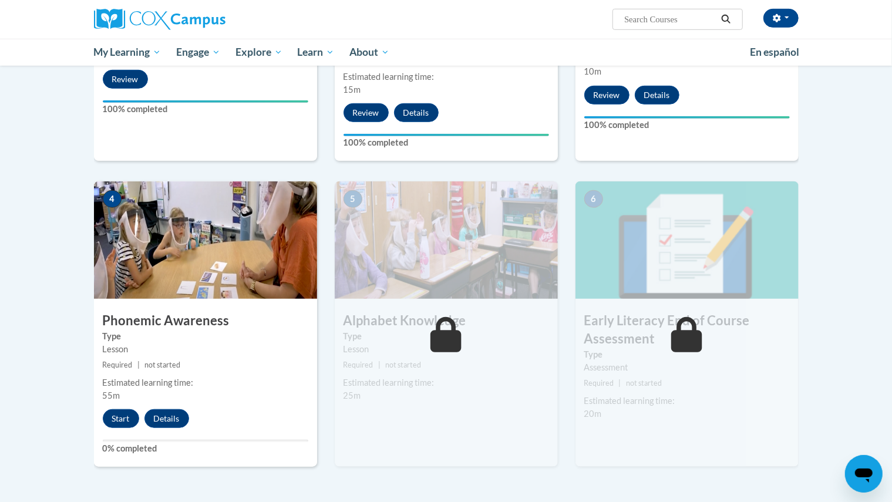
scroll to position [9, 0]
